Goal: Book appointment/travel/reservation

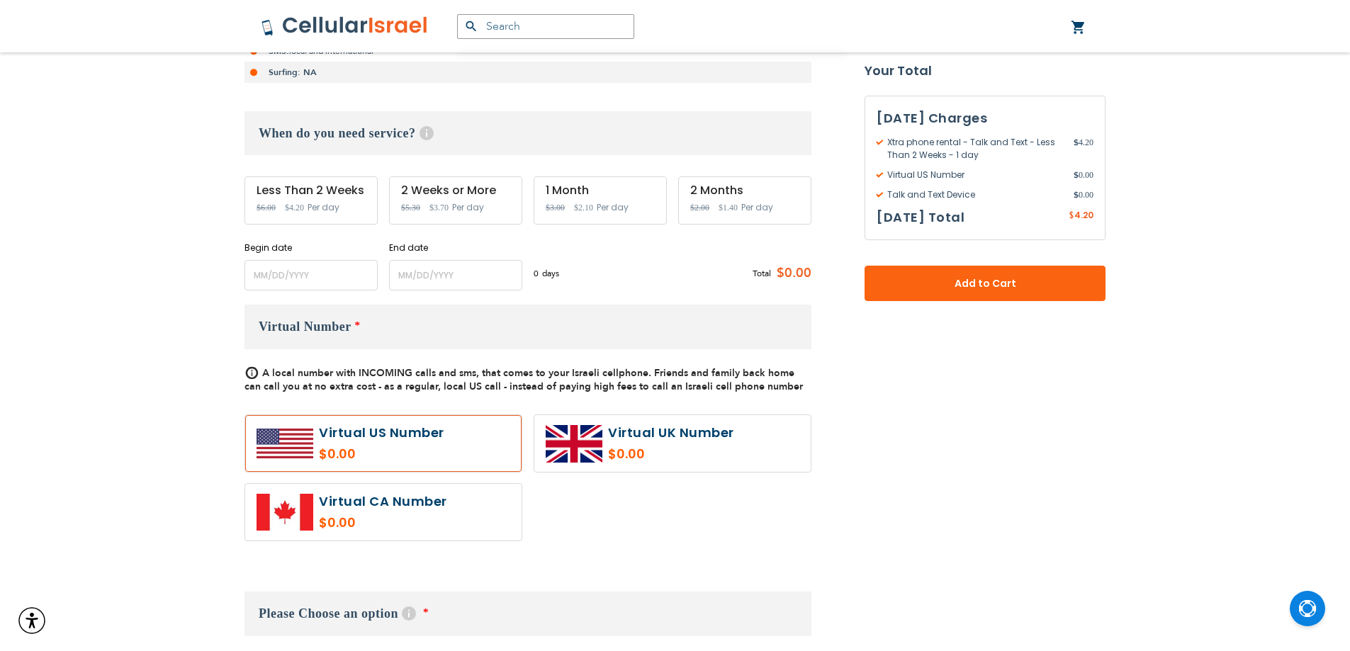
scroll to position [378, 0]
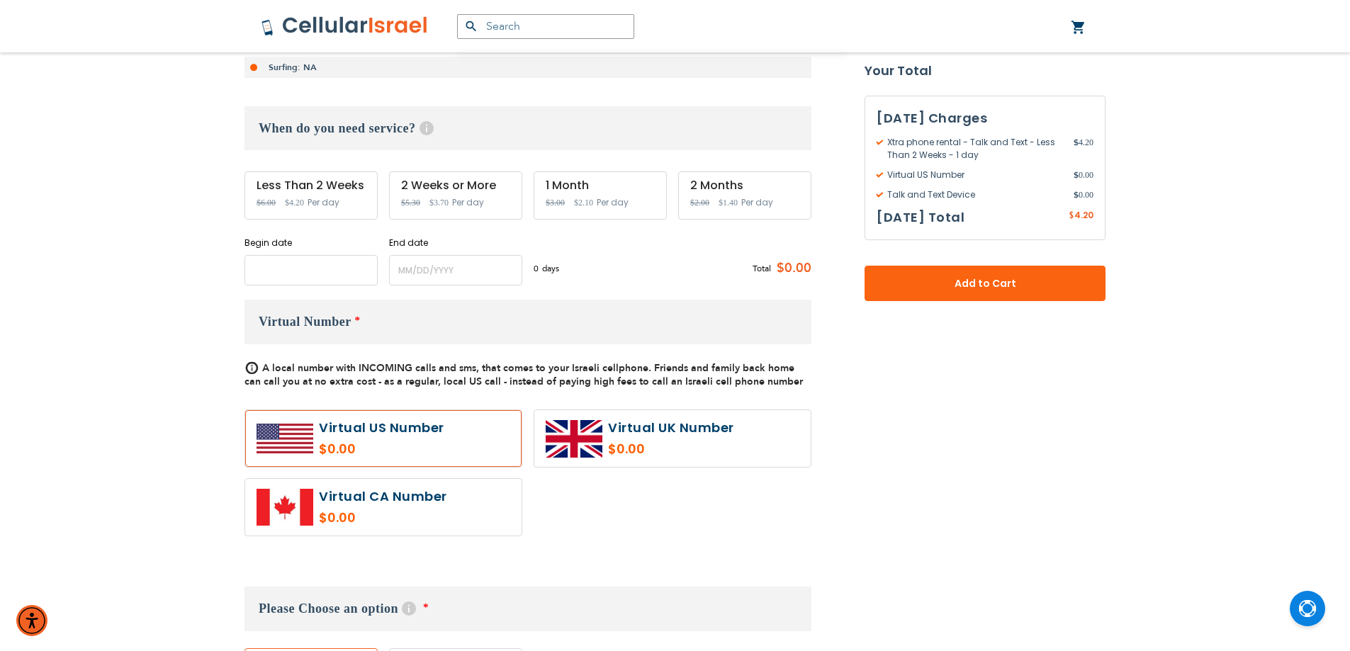
click at [318, 272] on input "name" at bounding box center [310, 270] width 133 height 30
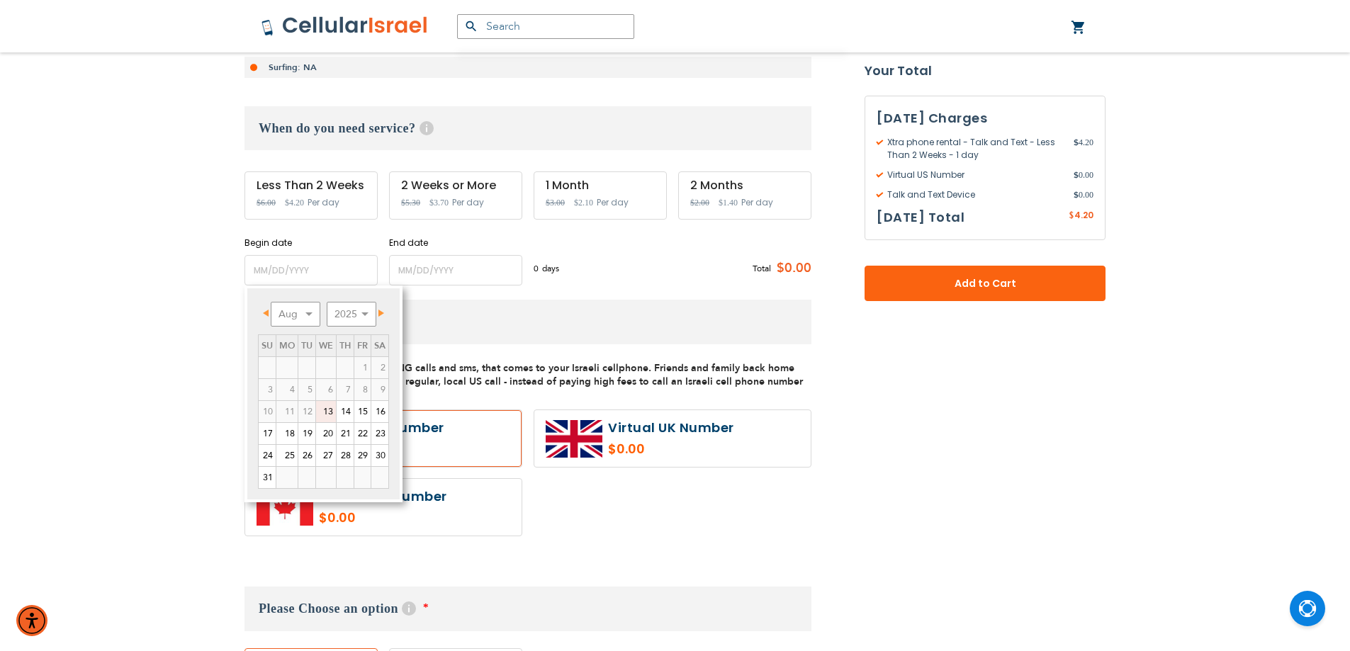
click at [327, 410] on link "13" at bounding box center [326, 411] width 20 height 21
type input "[DATE]"
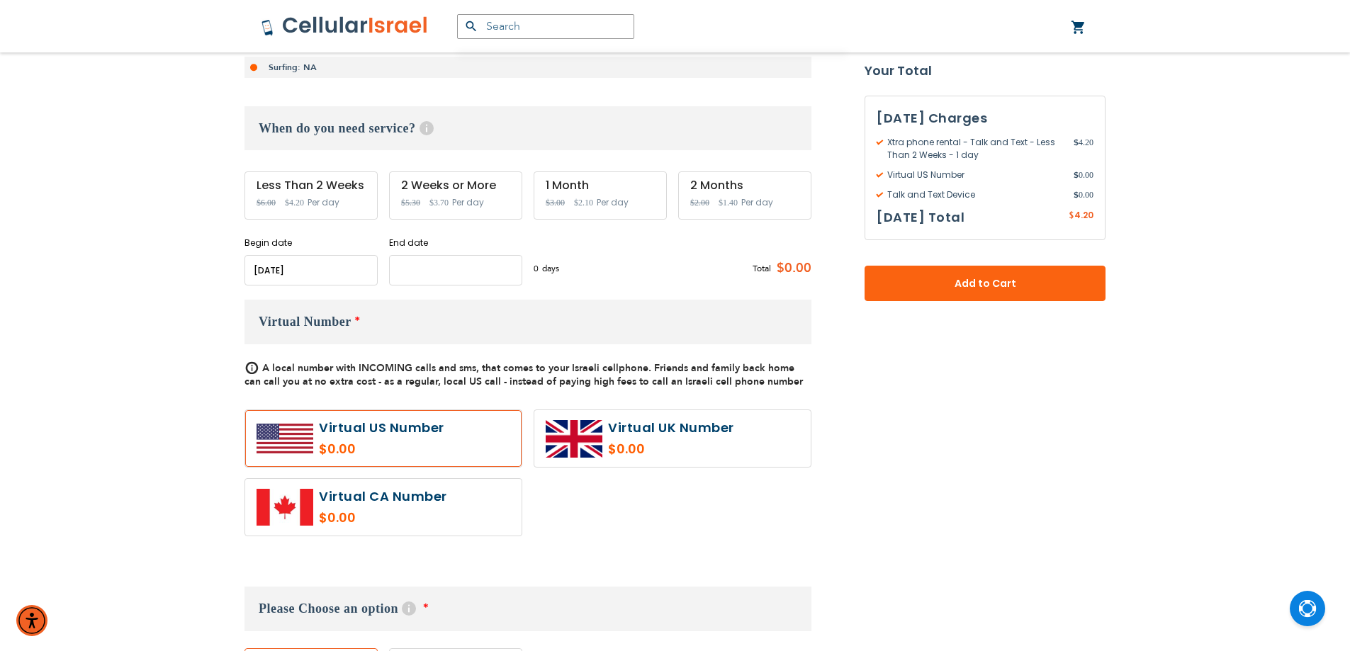
click at [432, 267] on input "name" at bounding box center [455, 270] width 133 height 30
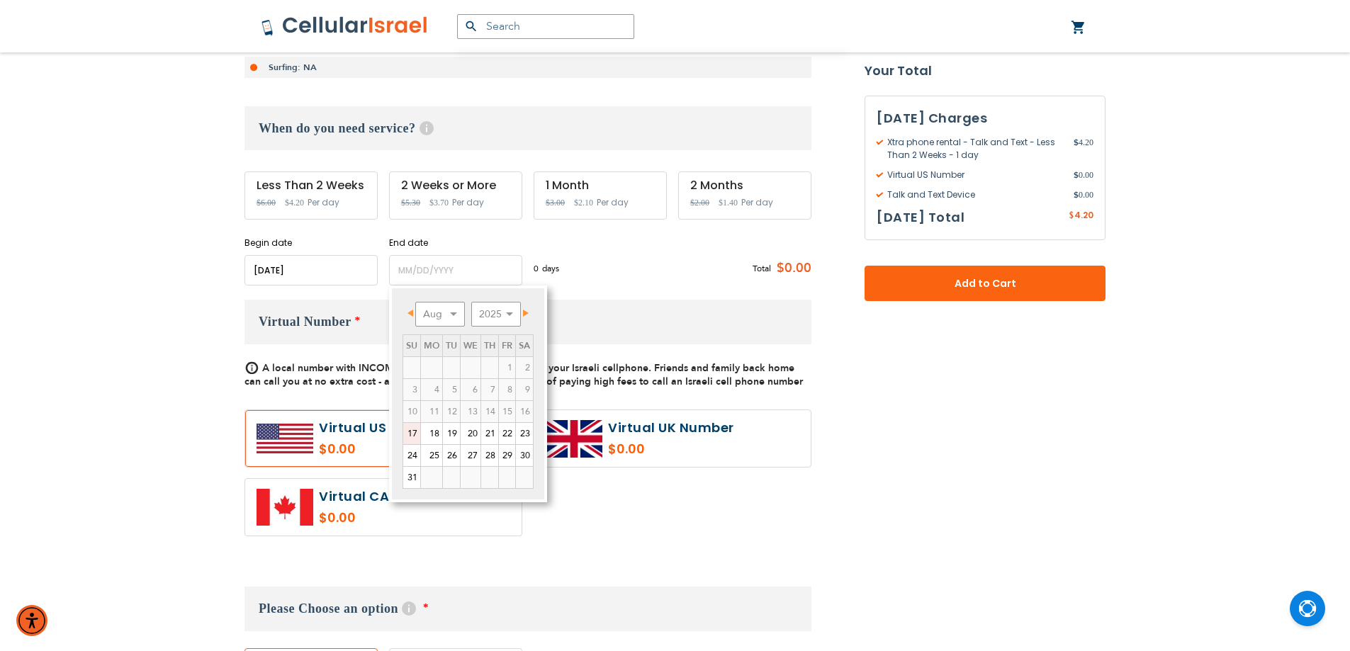
click at [471, 457] on link "27" at bounding box center [471, 455] width 20 height 21
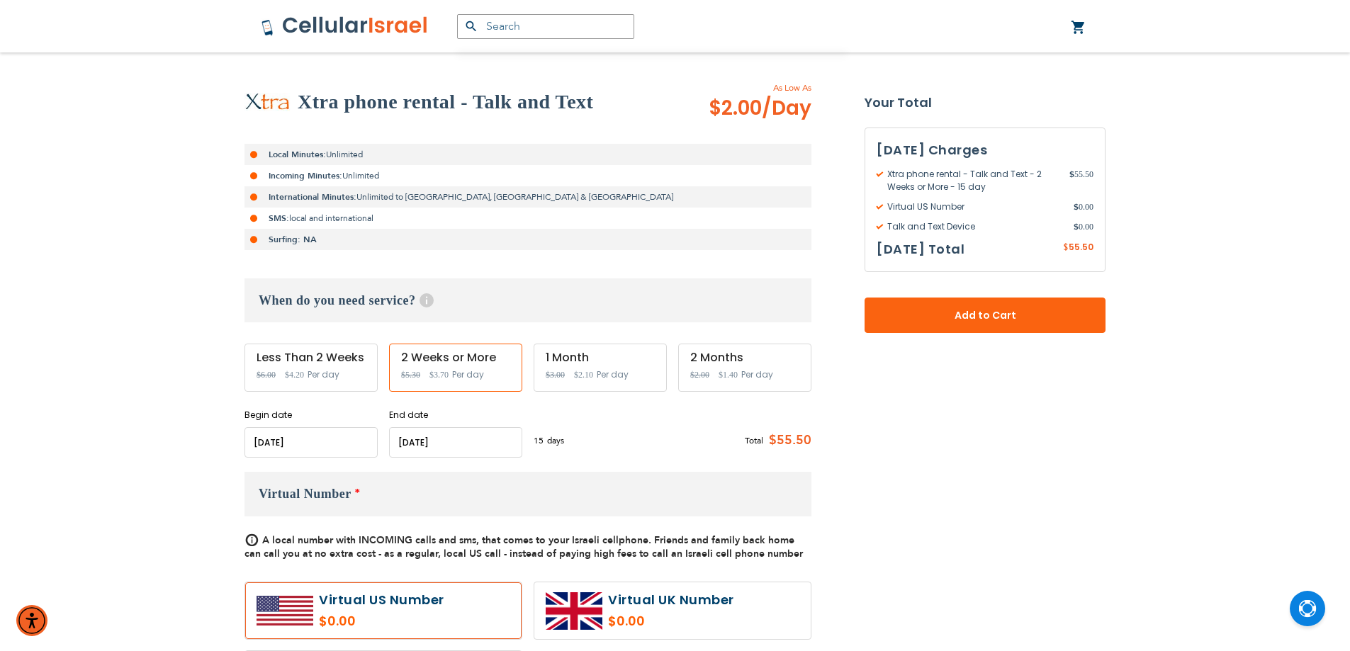
scroll to position [207, 0]
click at [473, 433] on input "name" at bounding box center [455, 442] width 133 height 30
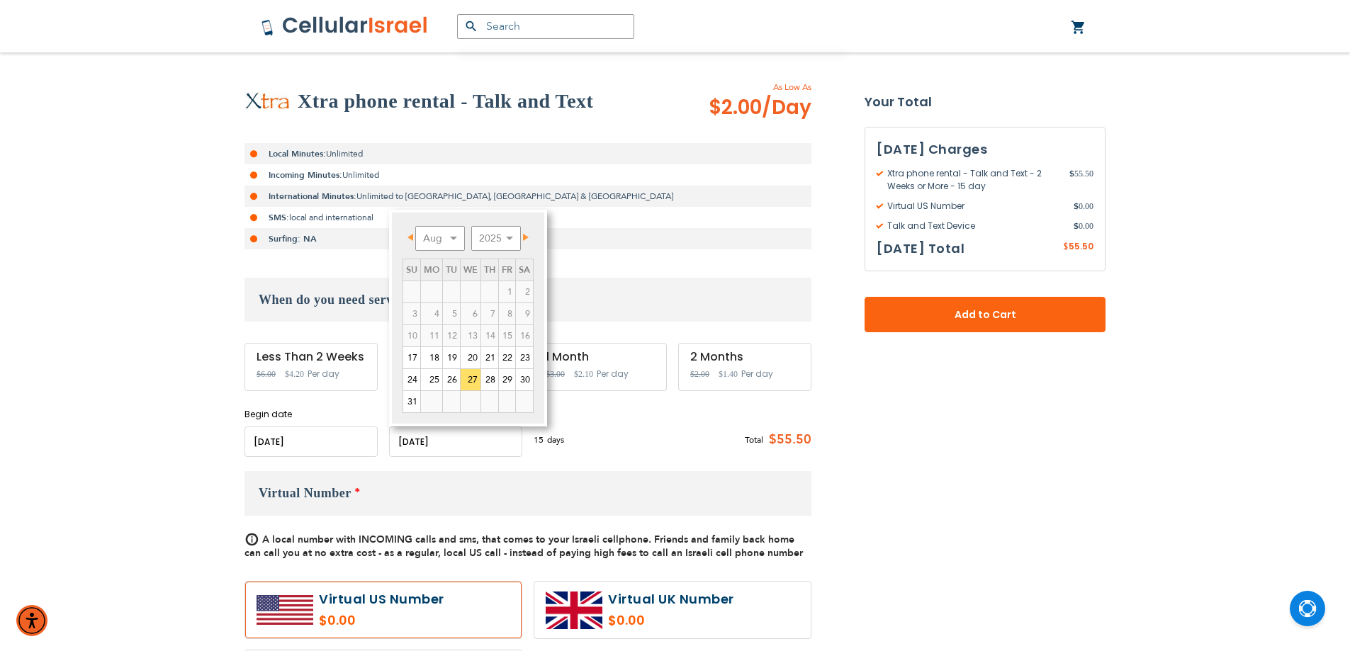
click at [452, 380] on link "26" at bounding box center [451, 379] width 17 height 21
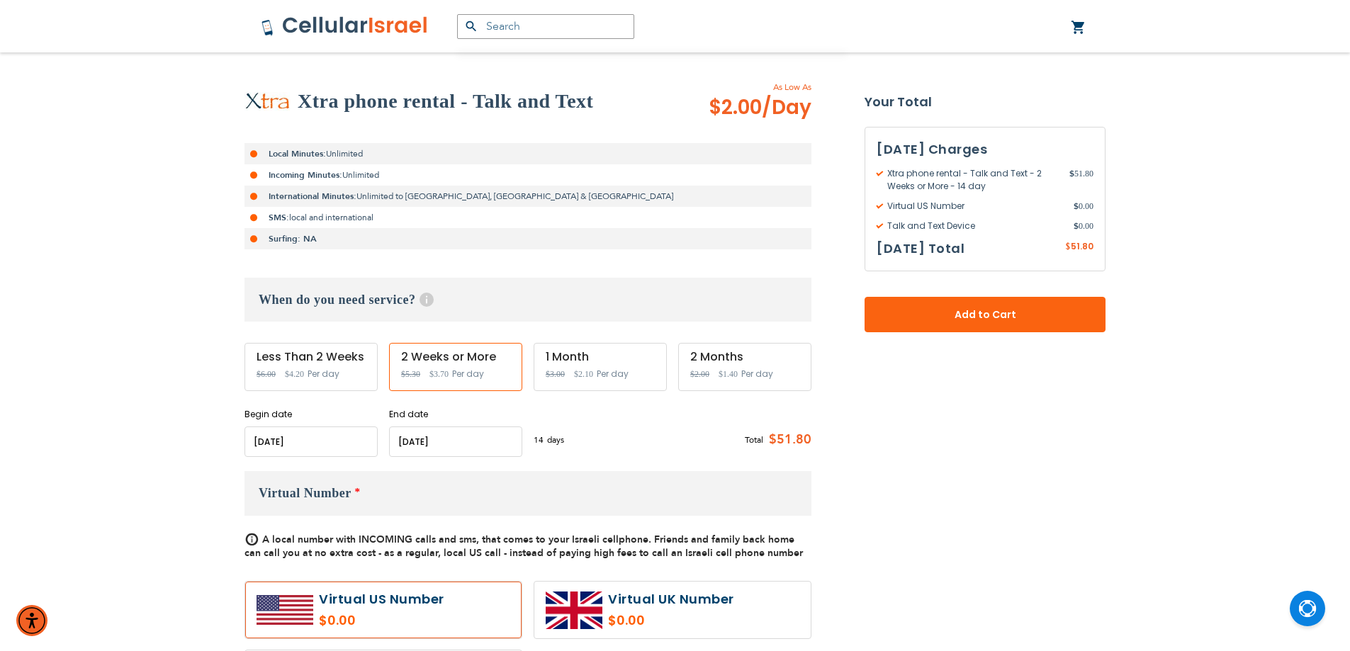
click at [483, 445] on input "name" at bounding box center [455, 442] width 133 height 30
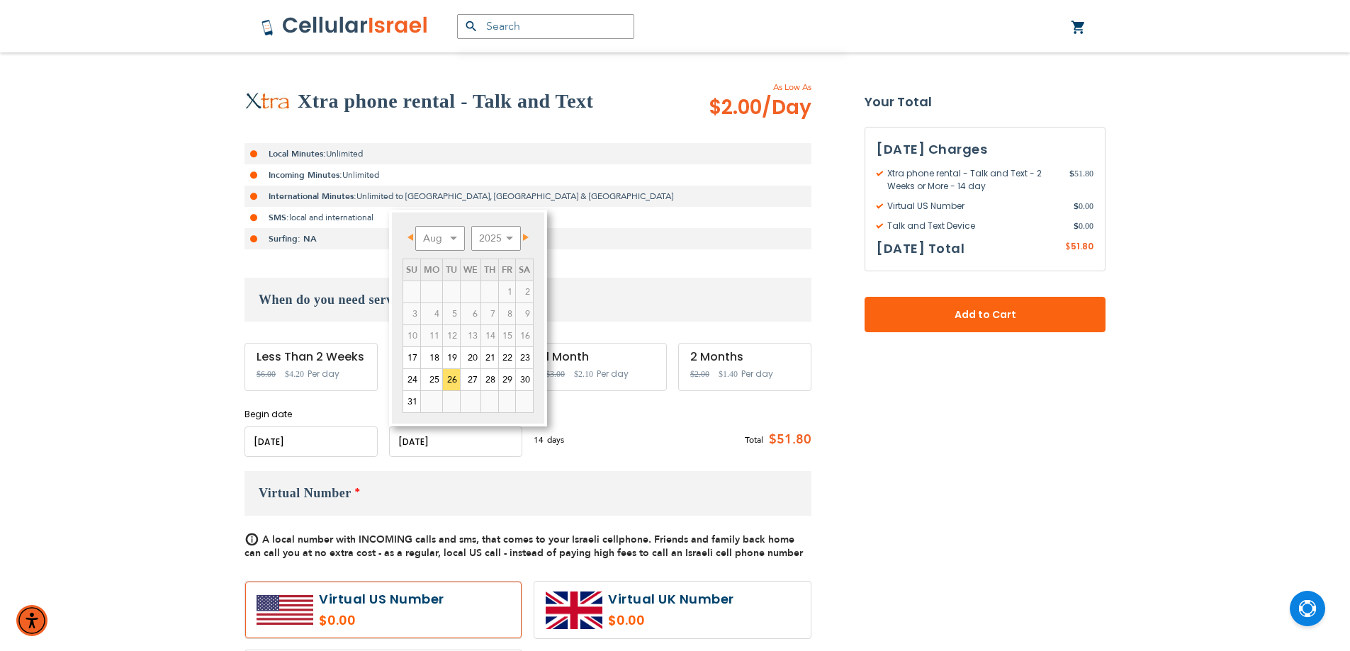
click at [434, 378] on link "25" at bounding box center [431, 379] width 21 height 21
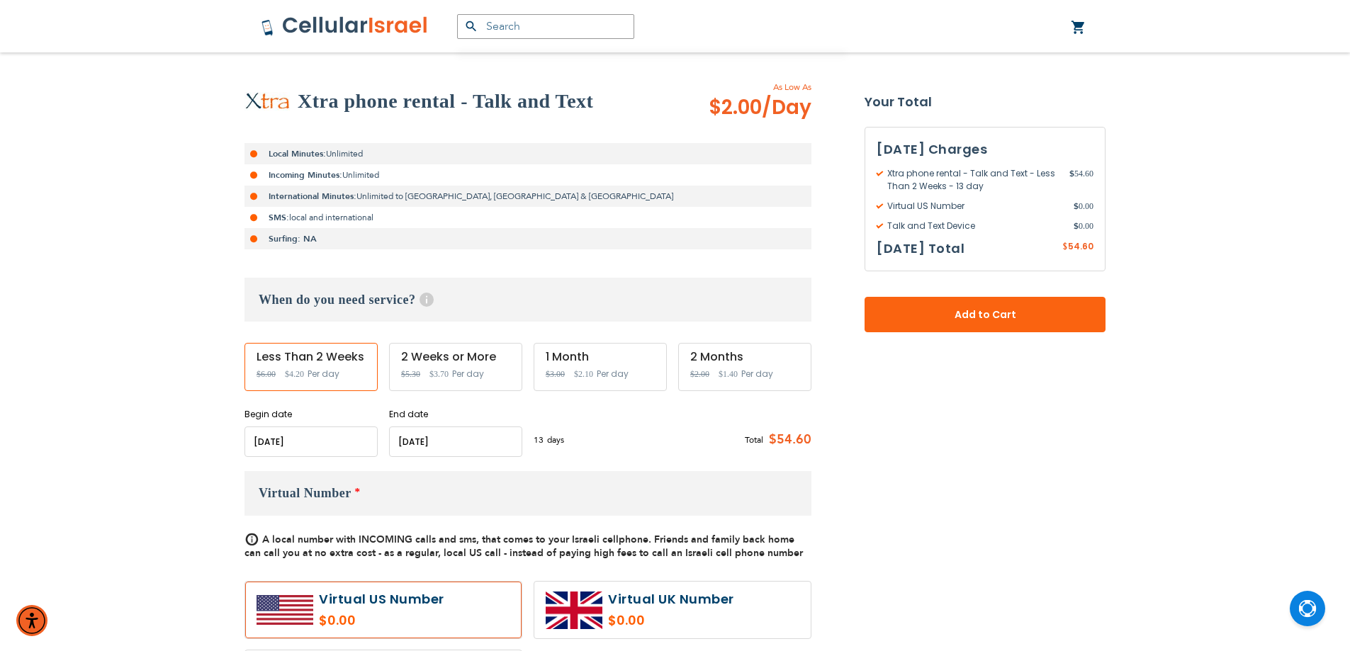
click at [472, 442] on input "name" at bounding box center [455, 442] width 133 height 30
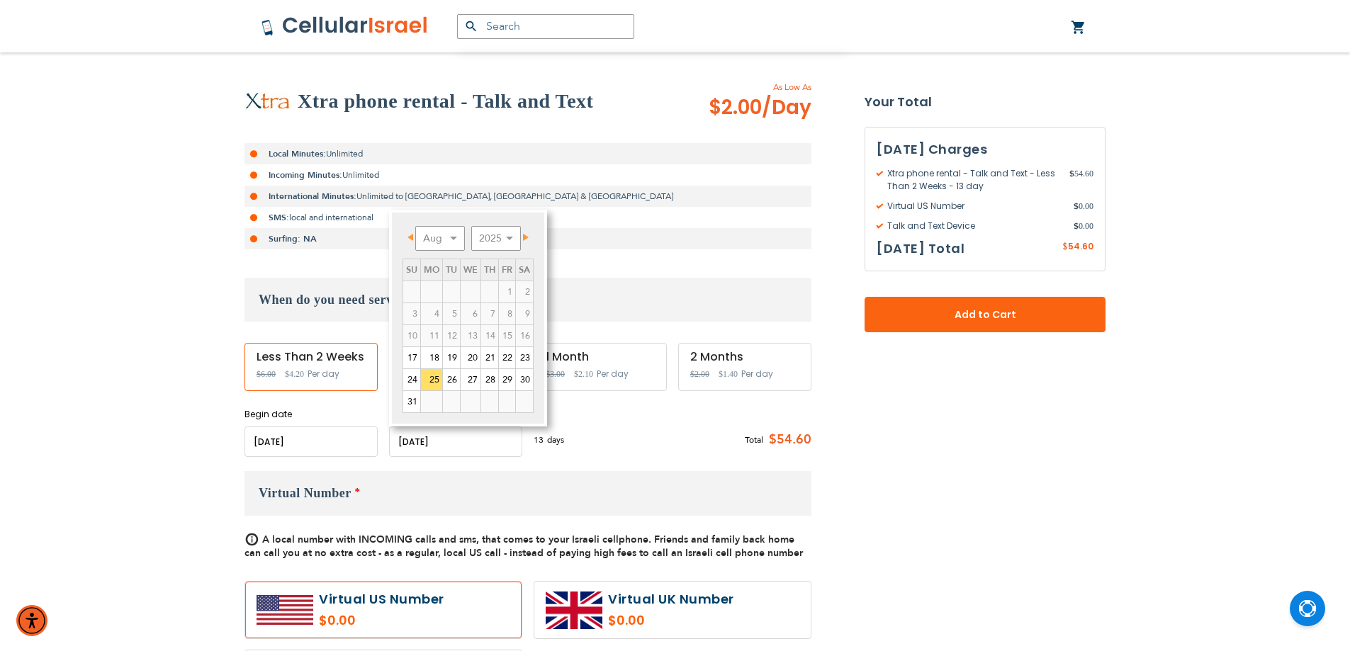
click at [451, 380] on link "26" at bounding box center [451, 379] width 17 height 21
type input "[DATE]"
